Goal: Subscribe to service/newsletter

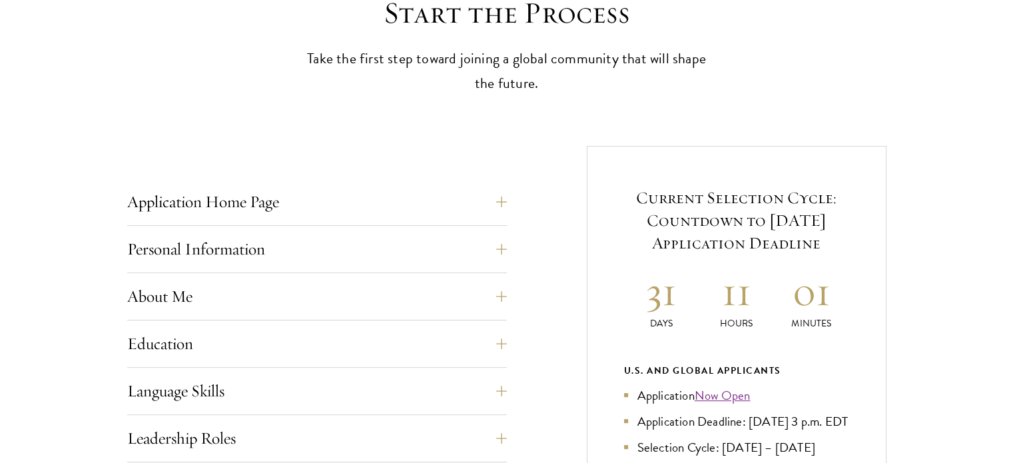
scroll to position [394, 0]
click at [502, 200] on button "Application Home Page" at bounding box center [327, 201] width 380 height 32
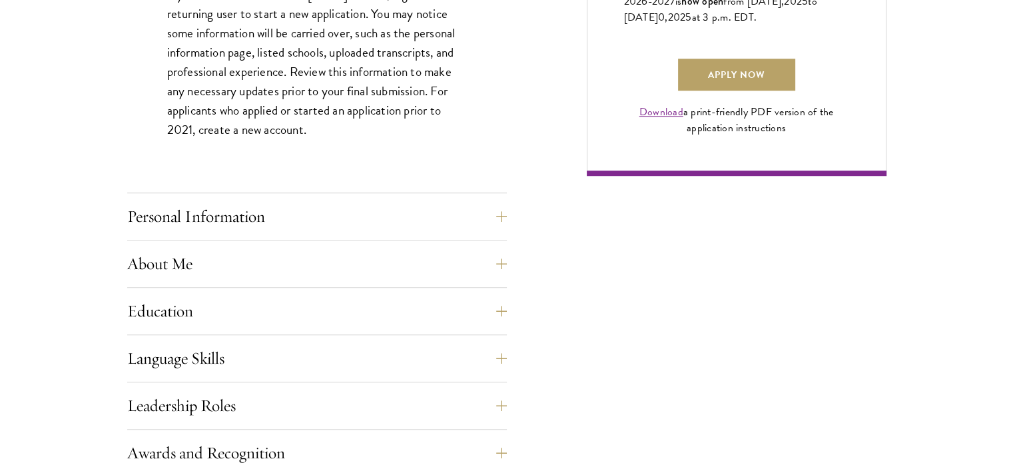
scroll to position [1023, 0]
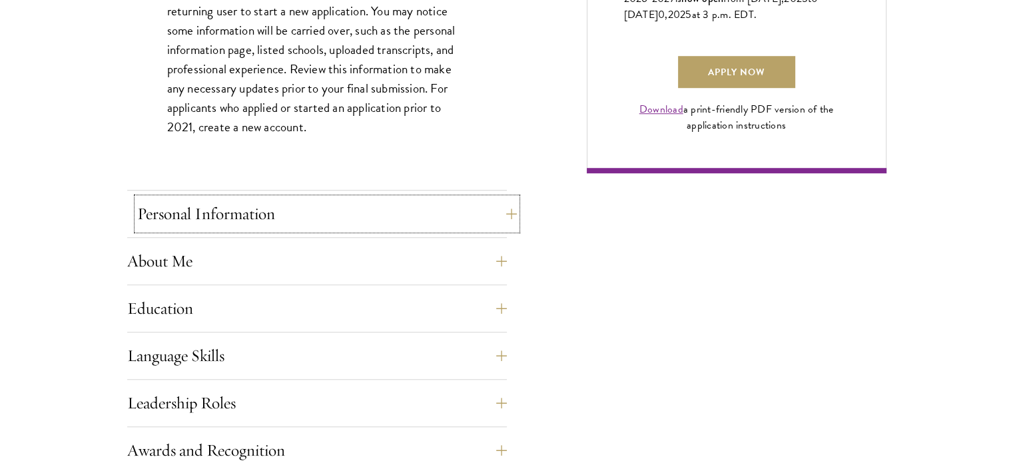
click at [485, 216] on button "Personal Information" at bounding box center [327, 214] width 380 height 32
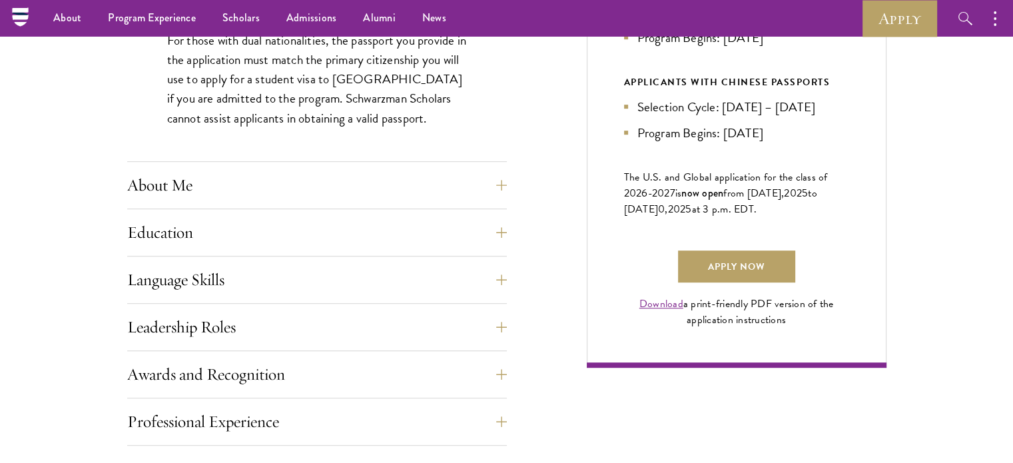
scroll to position [826, 0]
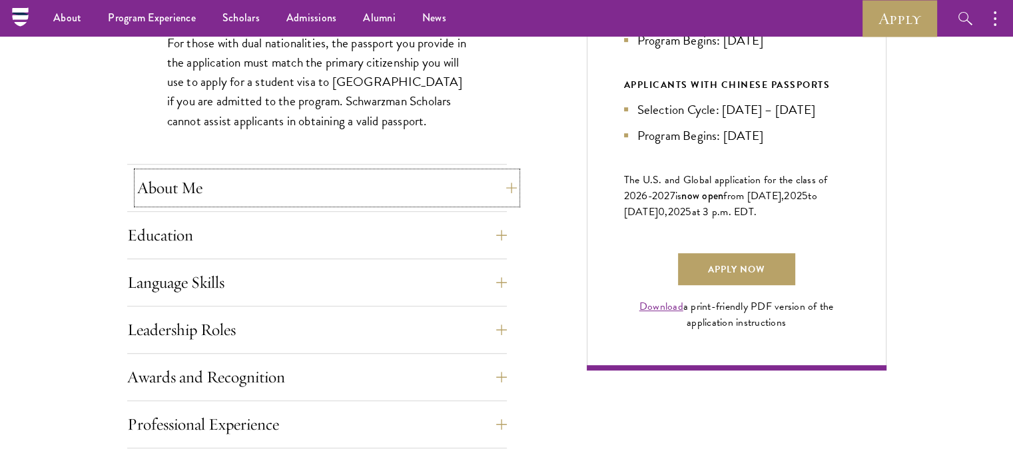
click at [492, 182] on button "About Me" at bounding box center [327, 188] width 380 height 32
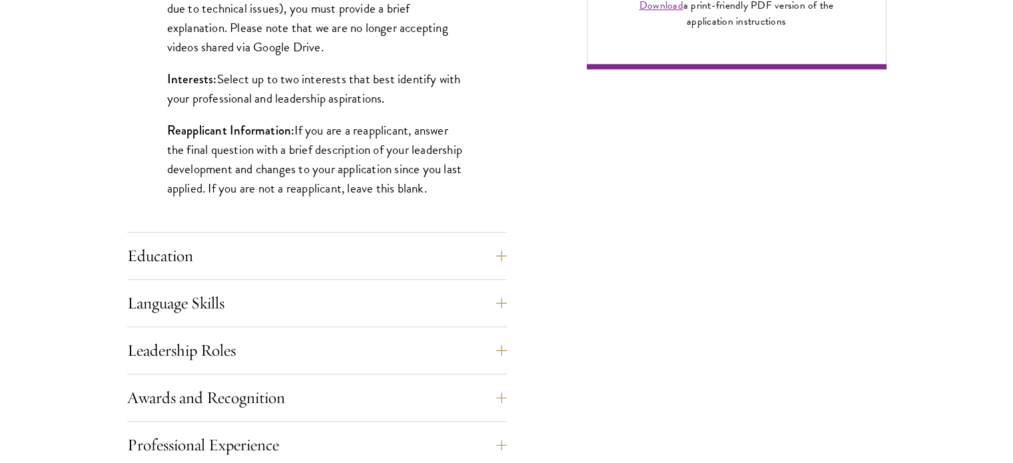
scroll to position [1134, 0]
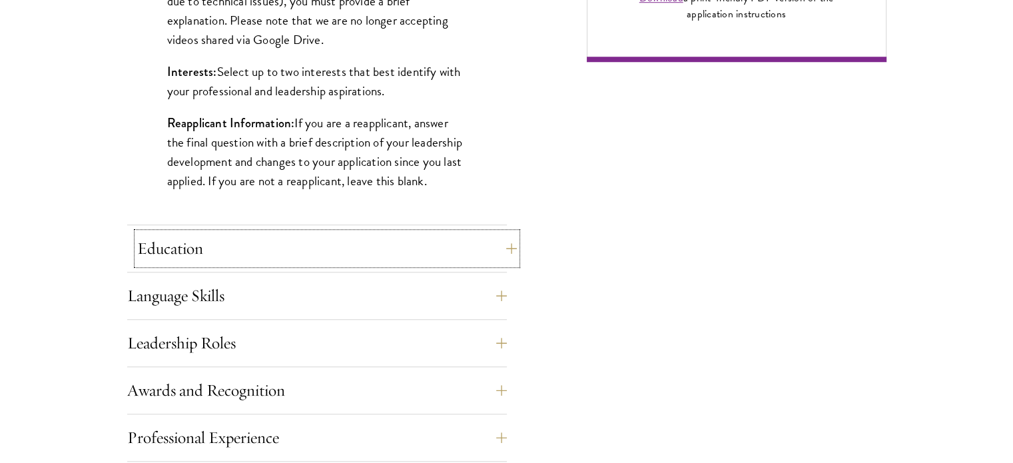
click at [510, 241] on button "Education" at bounding box center [327, 248] width 380 height 32
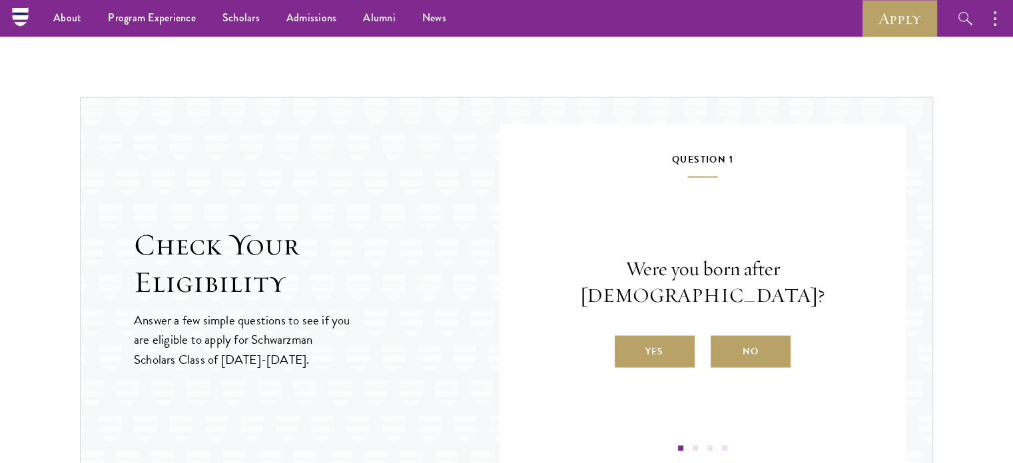
scroll to position [2879, 0]
click at [669, 336] on label "Yes" at bounding box center [655, 352] width 80 height 32
click at [627, 338] on input "Yes" at bounding box center [621, 344] width 12 height 12
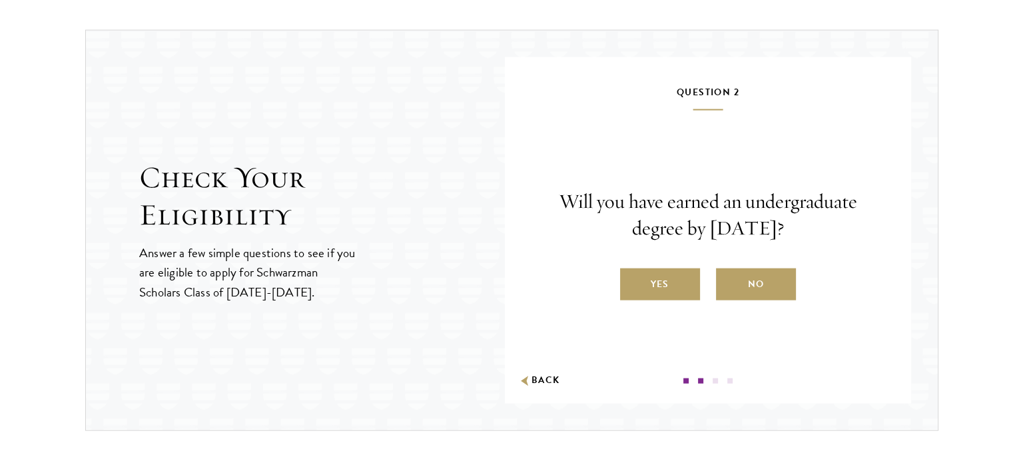
scroll to position [2949, 0]
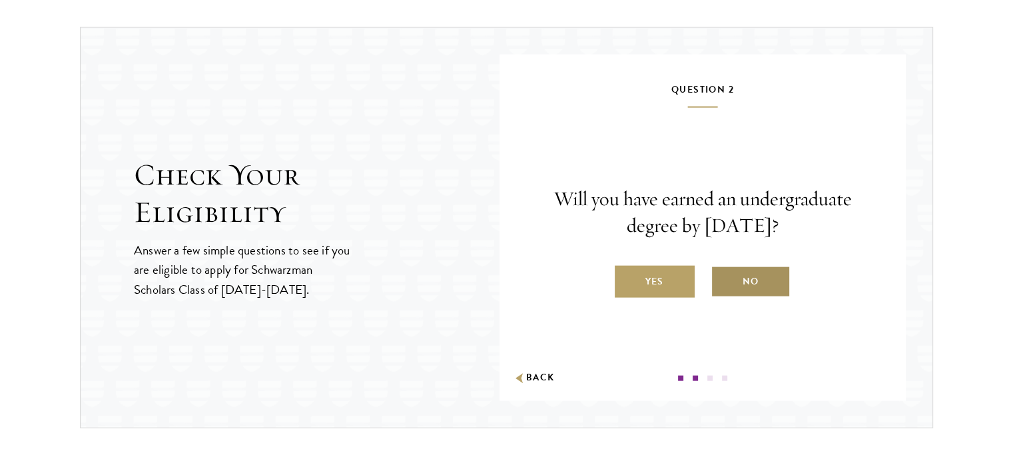
click at [758, 277] on label "No" at bounding box center [751, 282] width 80 height 32
click at [723, 277] on input "No" at bounding box center [717, 273] width 12 height 12
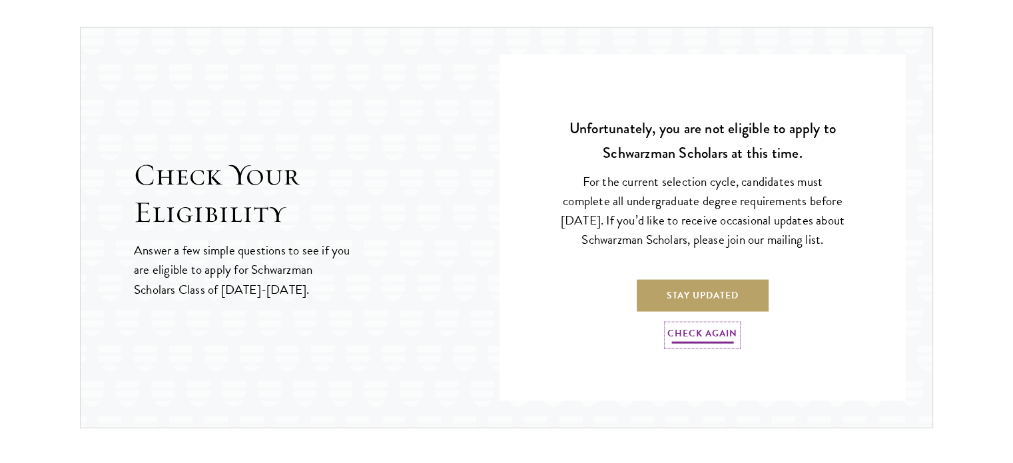
click at [701, 344] on link "Check Again" at bounding box center [702, 335] width 70 height 21
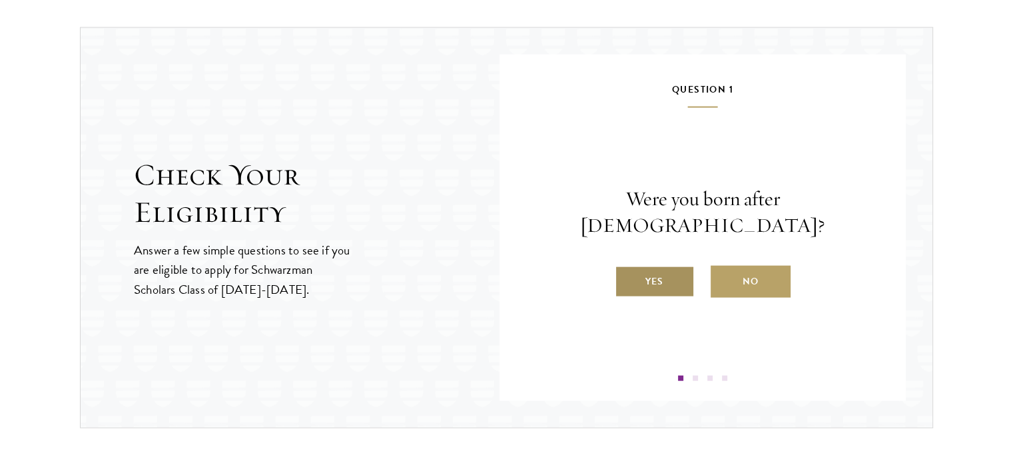
click at [653, 266] on label "Yes" at bounding box center [655, 282] width 80 height 32
click at [627, 267] on input "Yes" at bounding box center [621, 273] width 12 height 12
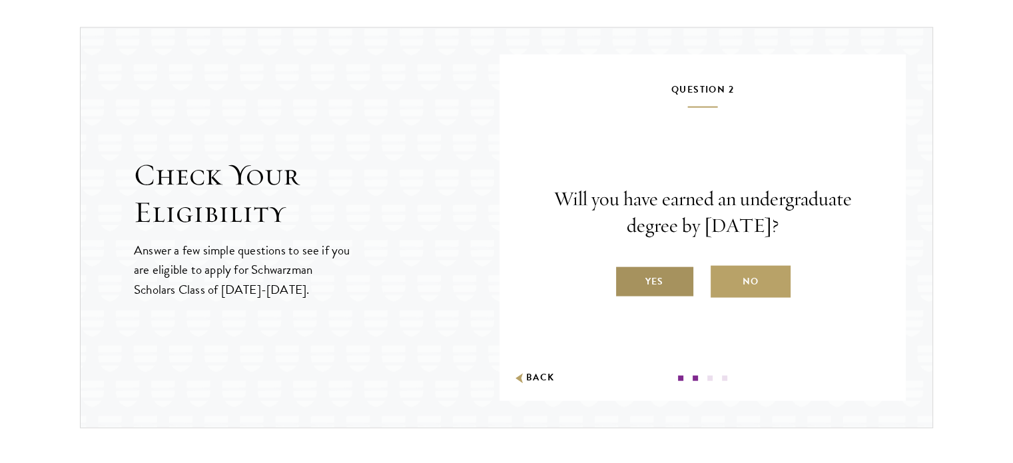
click at [661, 282] on label "Yes" at bounding box center [655, 282] width 80 height 32
click at [627, 279] on input "Yes" at bounding box center [621, 273] width 12 height 12
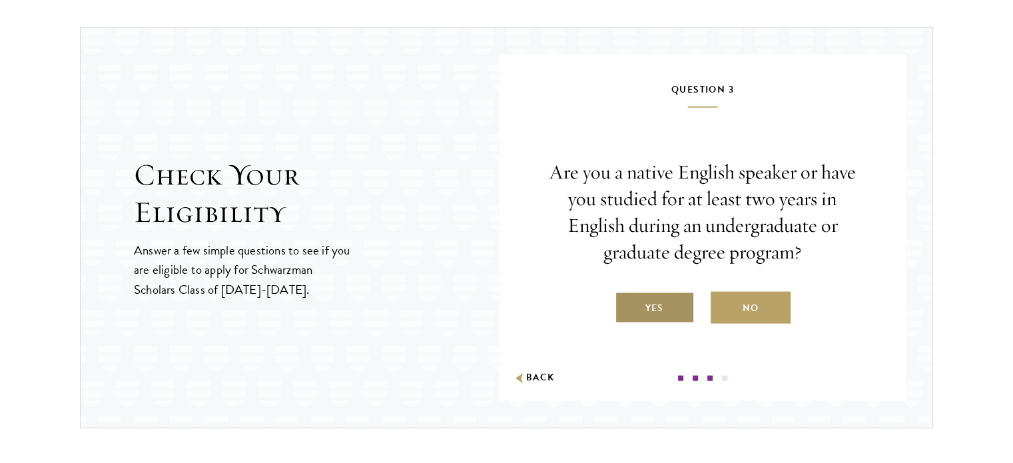
click at [651, 312] on label "Yes" at bounding box center [655, 308] width 80 height 32
click at [627, 306] on input "Yes" at bounding box center [621, 300] width 12 height 12
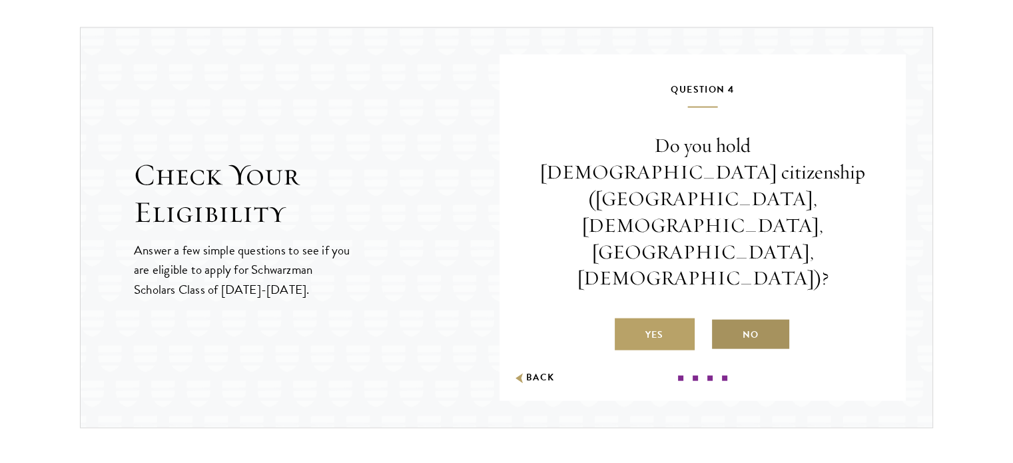
click at [755, 318] on label "No" at bounding box center [751, 334] width 80 height 32
click at [723, 320] on input "No" at bounding box center [717, 326] width 12 height 12
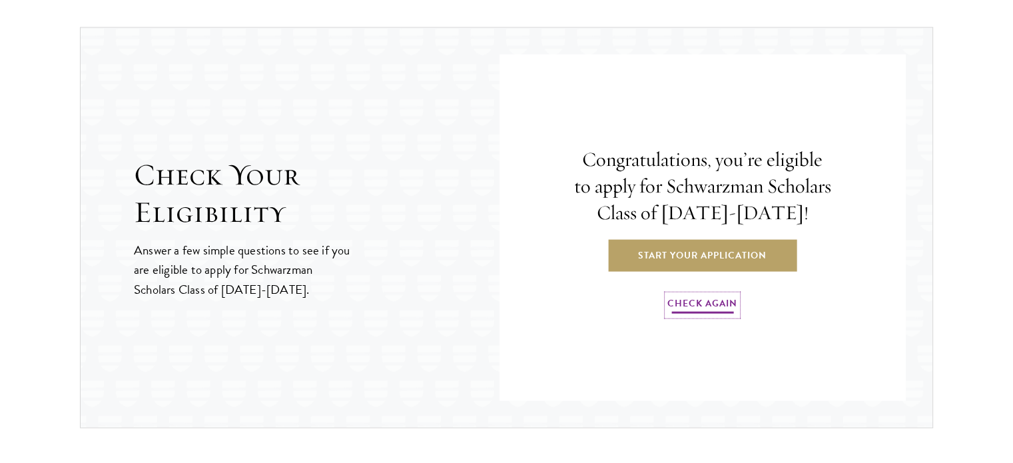
click at [705, 303] on link "Check Again" at bounding box center [702, 305] width 70 height 21
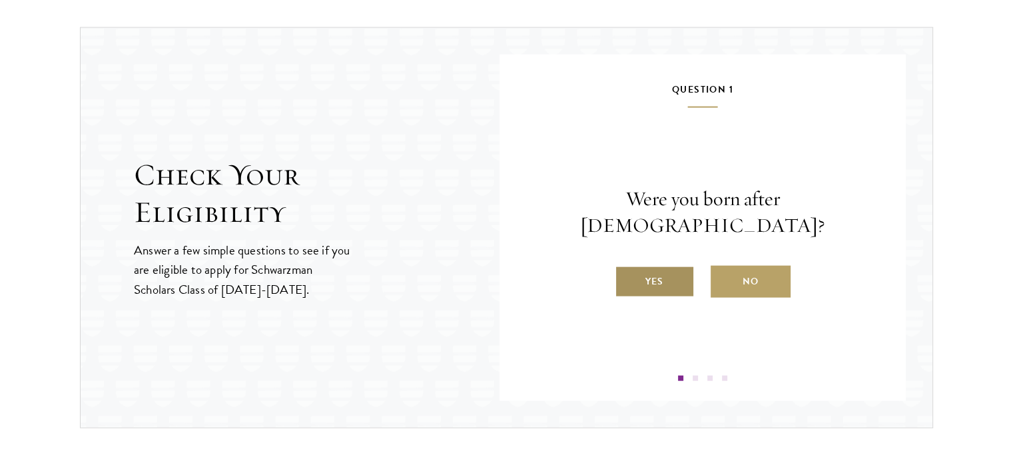
click at [675, 270] on label "Yes" at bounding box center [655, 282] width 80 height 32
click at [627, 270] on input "Yes" at bounding box center [621, 273] width 12 height 12
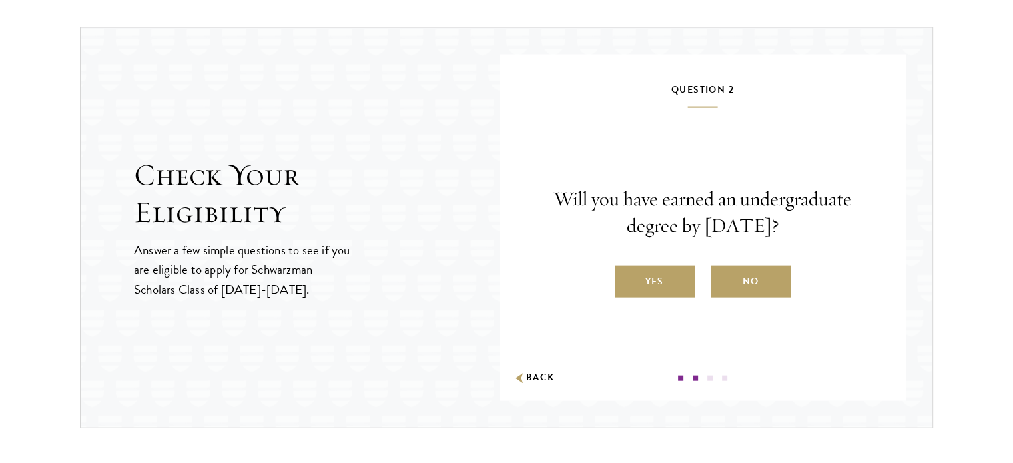
drag, startPoint x: 549, startPoint y: 190, endPoint x: 807, endPoint y: 232, distance: 261.7
click at [807, 232] on p "Will you have earned an undergraduate degree by [DATE]?" at bounding box center [702, 212] width 326 height 53
copy p "Will you have earned an undergraduate degree by [DATE]?"
click at [636, 146] on div "Question 2 Will you have earned an undergraduate degree by [DATE]? Yes No Back" at bounding box center [702, 231] width 326 height 300
click at [732, 273] on label "No" at bounding box center [751, 282] width 80 height 32
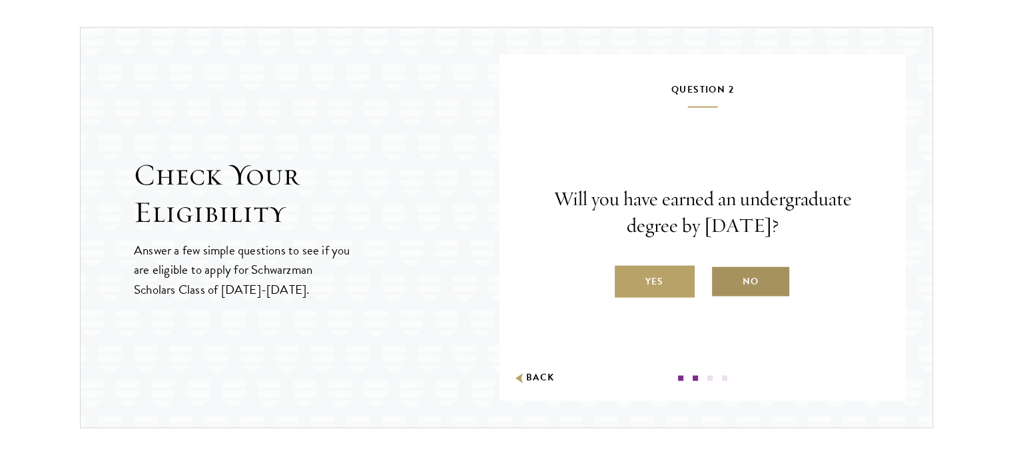
click at [723, 273] on input "No" at bounding box center [717, 273] width 12 height 12
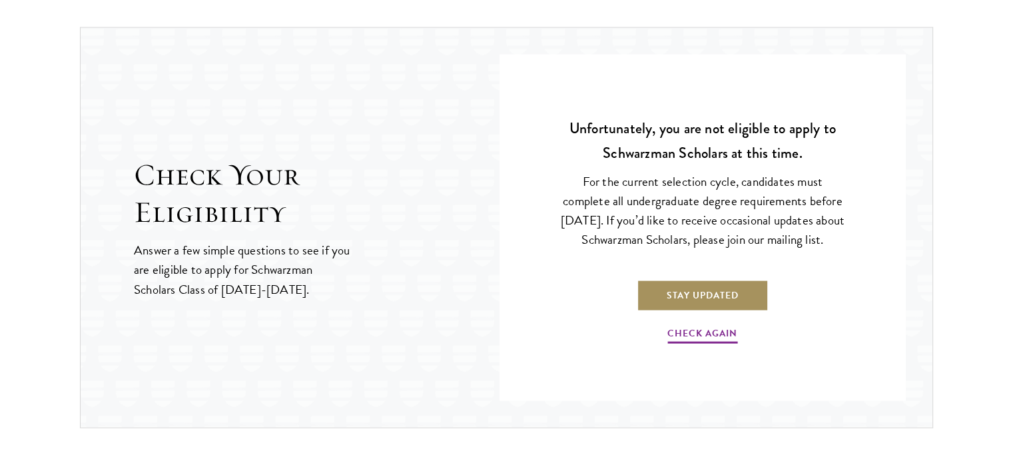
click at [709, 301] on link "Stay Updated" at bounding box center [703, 295] width 132 height 32
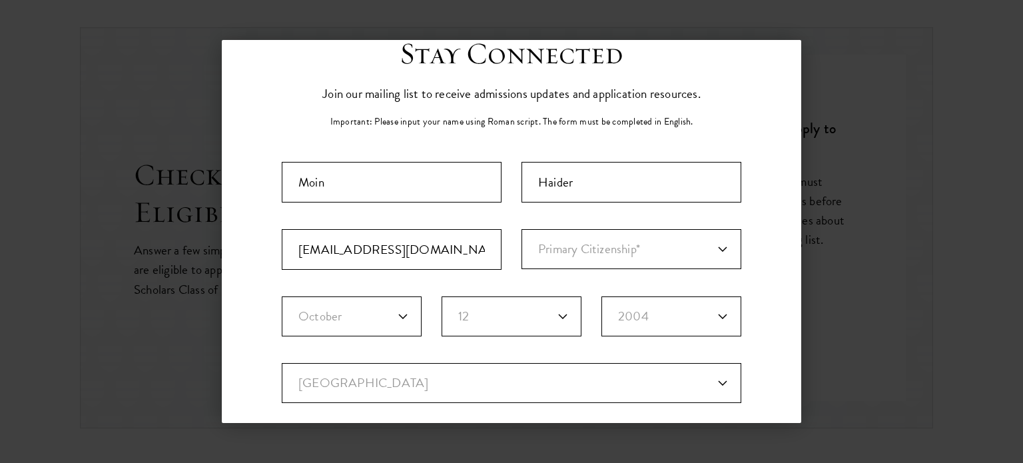
scroll to position [48, 0]
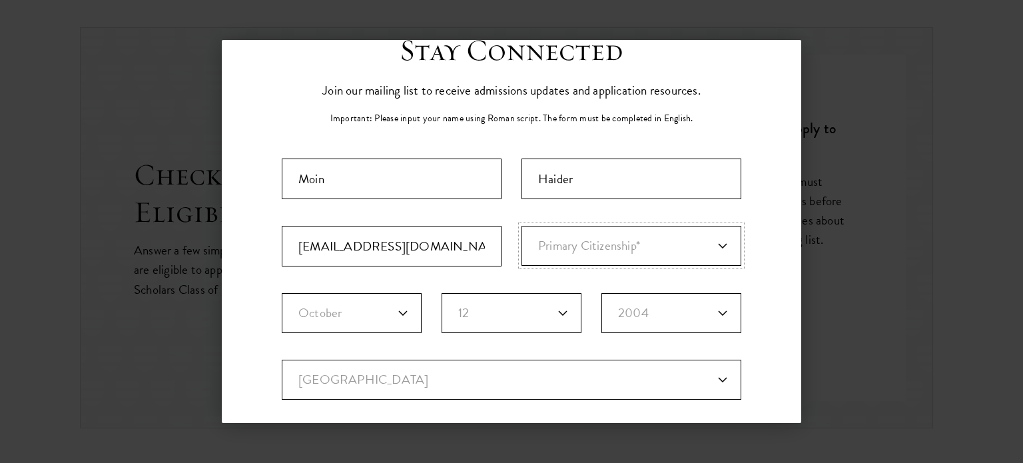
click at [676, 250] on select "Primary Citizenship* [GEOGRAPHIC_DATA] [DEMOGRAPHIC_DATA] [DEMOGRAPHIC_DATA] [D…" at bounding box center [631, 246] width 220 height 40
select select "PK"
click at [521, 226] on select "Primary Citizenship* [GEOGRAPHIC_DATA] [DEMOGRAPHIC_DATA] [DEMOGRAPHIC_DATA] [D…" at bounding box center [631, 246] width 220 height 40
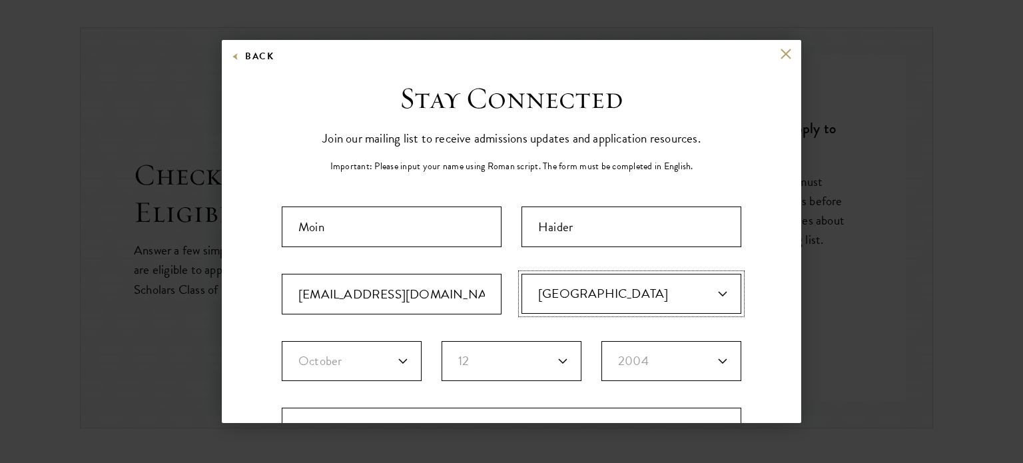
scroll to position [43, 0]
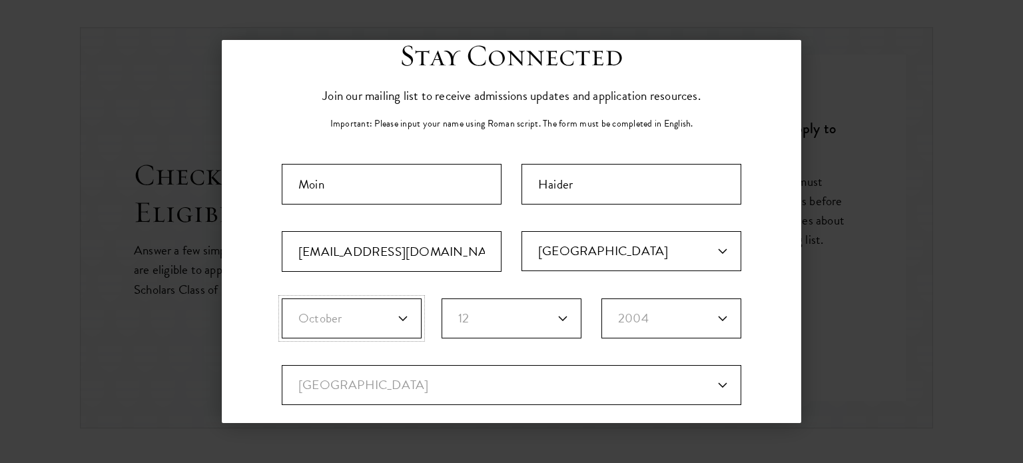
click at [392, 306] on select "Birth Month* January February March April May June July August September Octobe…" at bounding box center [352, 318] width 140 height 40
click at [391, 313] on select "Birth Month* January February March April May June July August September Octobe…" at bounding box center [352, 318] width 140 height 40
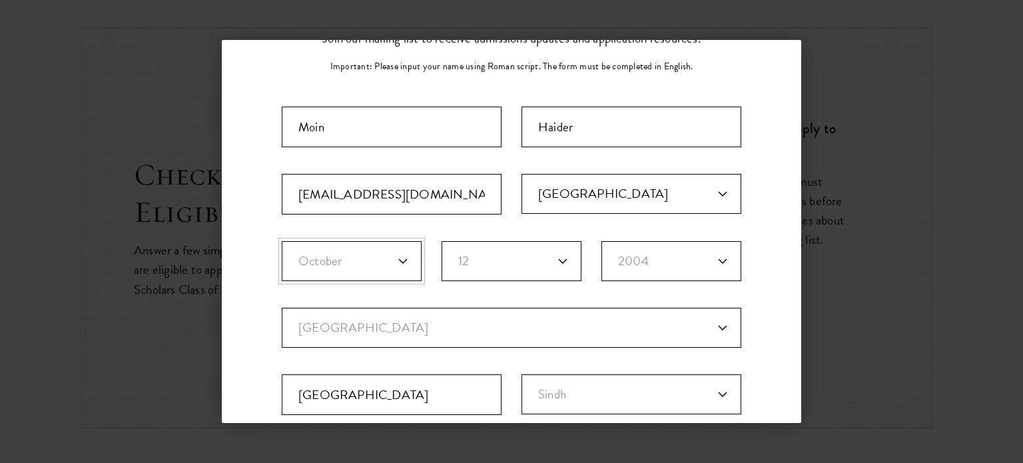
scroll to position [101, 0]
click at [516, 317] on select "Current Country [GEOGRAPHIC_DATA] [GEOGRAPHIC_DATA] [GEOGRAPHIC_DATA] [GEOGRAPH…" at bounding box center [512, 326] width 460 height 40
select select "PK"
click at [282, 306] on select "Current Country [GEOGRAPHIC_DATA] [GEOGRAPHIC_DATA] [GEOGRAPHIC_DATA] [GEOGRAPH…" at bounding box center [512, 326] width 460 height 40
click at [587, 380] on select "Select Region Azad [GEOGRAPHIC_DATA] [GEOGRAPHIC_DATA] Federally Administered T…" at bounding box center [631, 393] width 220 height 40
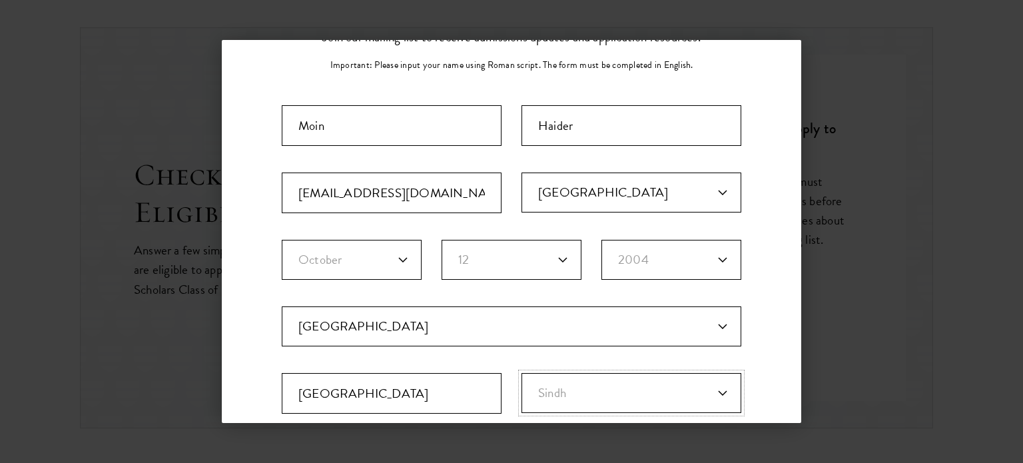
click at [521, 373] on select "Select Region Azad [GEOGRAPHIC_DATA] [GEOGRAPHIC_DATA] Federally Administered T…" at bounding box center [631, 393] width 220 height 40
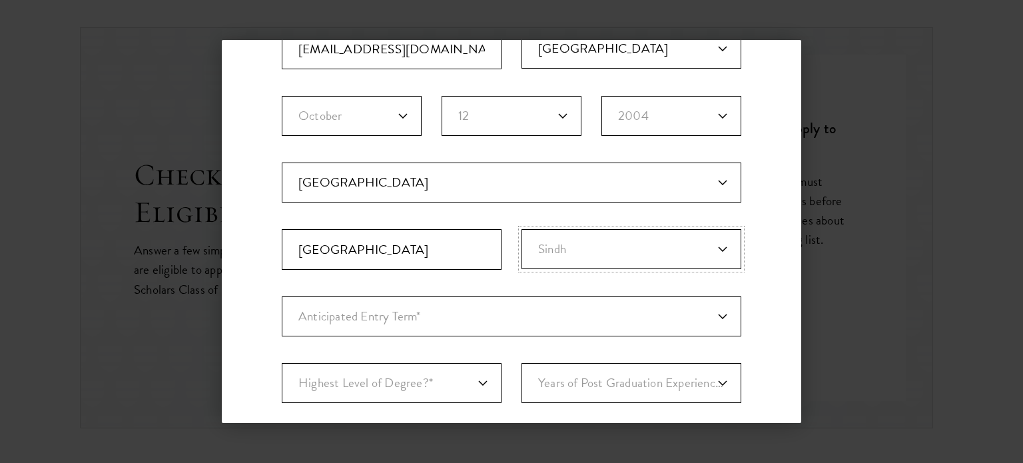
scroll to position [276, 0]
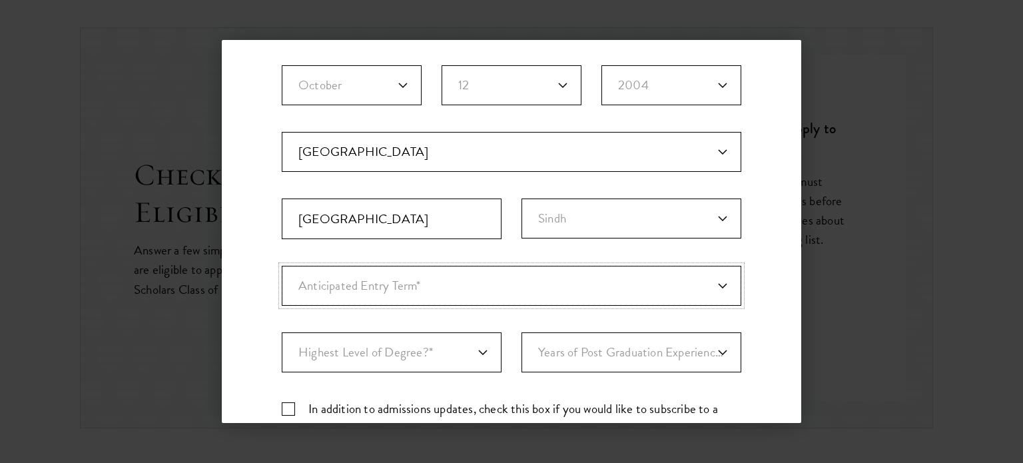
click at [529, 286] on select "Anticipated Entry Term* [DATE] (Application opens [DATE]) Just Exploring" at bounding box center [512, 286] width 460 height 40
click at [742, 355] on div "Stay Connected Please select what best describes you: Prospective Applicant Uni…" at bounding box center [511, 182] width 579 height 756
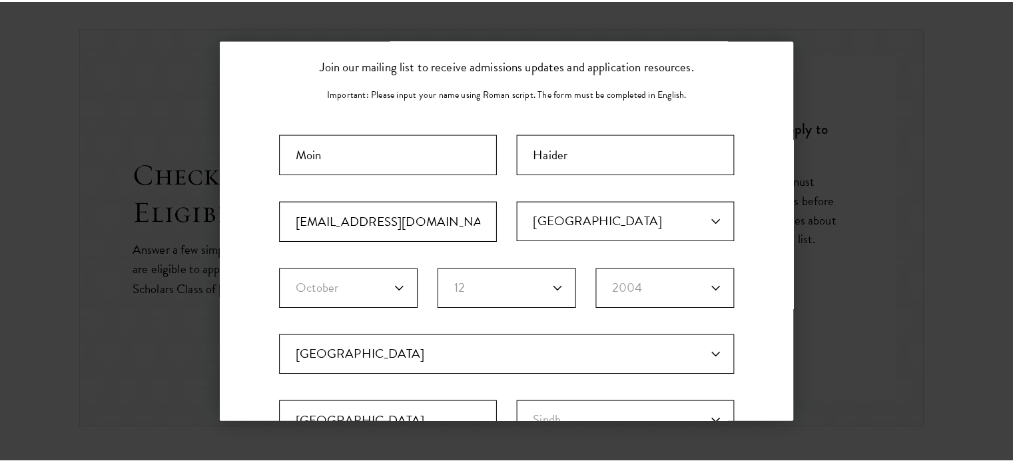
scroll to position [0, 0]
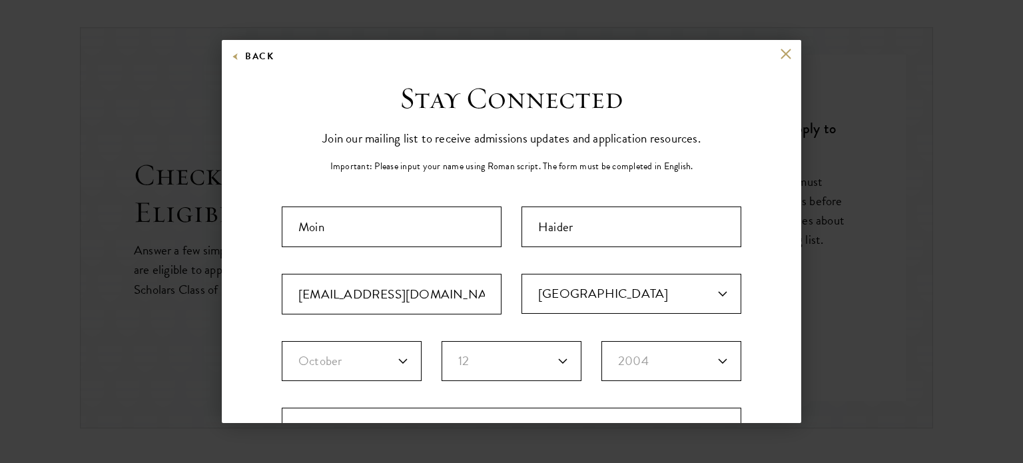
click at [767, 64] on div "Back" at bounding box center [511, 64] width 579 height 32
click at [773, 59] on div "Back" at bounding box center [511, 64] width 579 height 32
click at [780, 55] on button at bounding box center [785, 53] width 11 height 11
